Goal: Task Accomplishment & Management: Use online tool/utility

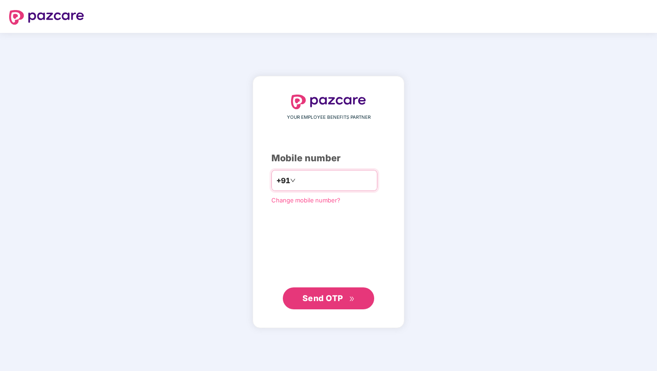
click at [332, 178] on input "number" at bounding box center [334, 180] width 75 height 15
type input "**********"
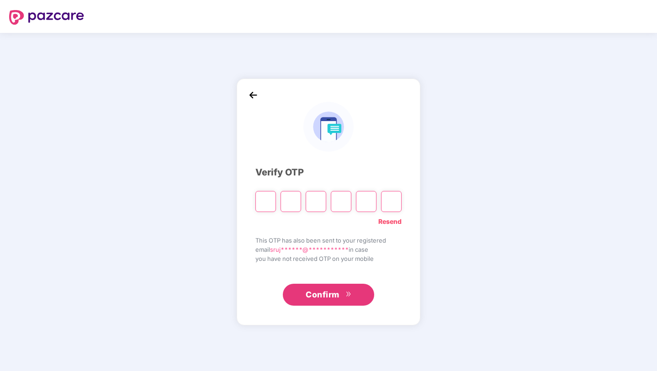
paste input "*"
type input "*"
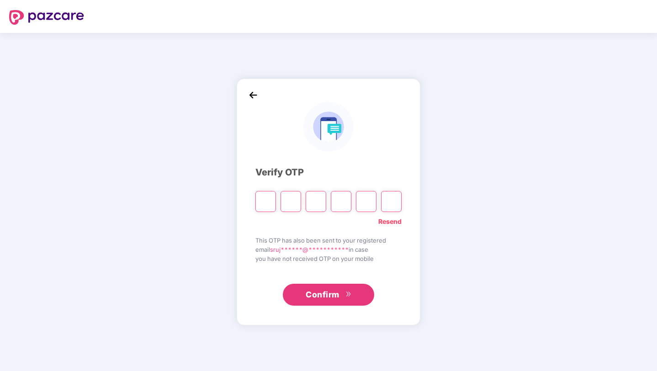
type input "*"
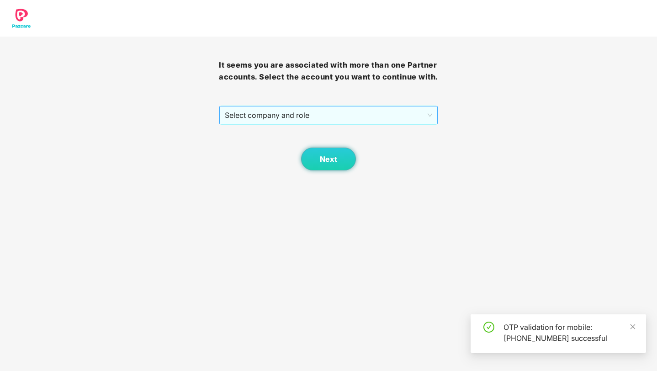
click at [304, 124] on span "Select company and role" at bounding box center [328, 114] width 207 height 17
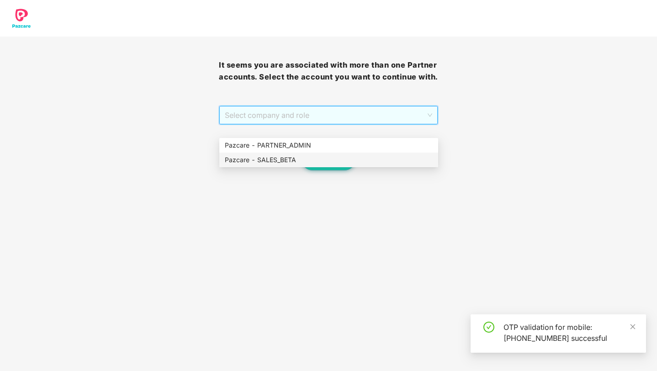
click at [279, 162] on div "Pazcare - SALES_BETA" at bounding box center [329, 160] width 208 height 10
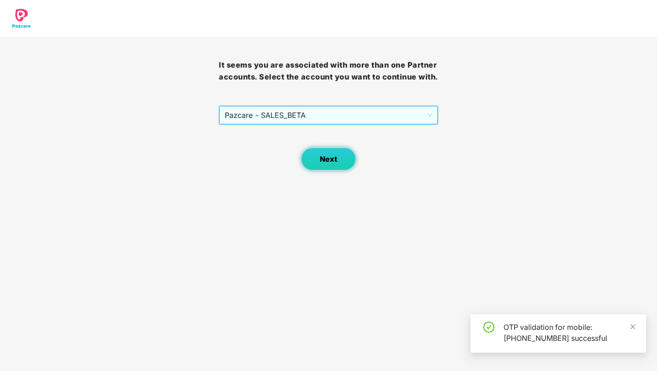
click at [328, 164] on span "Next" at bounding box center [328, 159] width 17 height 9
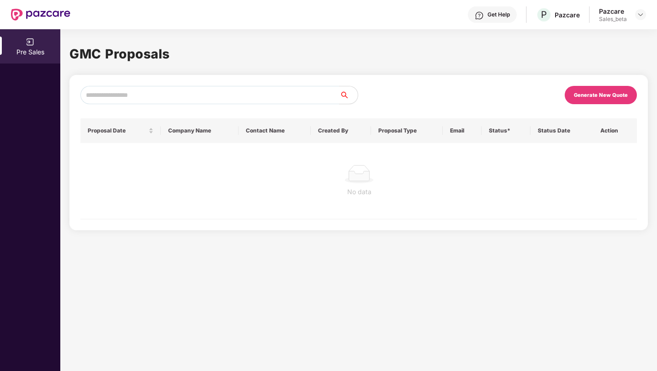
click at [526, 95] on div "Generate New Quote" at bounding box center [498, 95] width 278 height 18
